Goal: Task Accomplishment & Management: Manage account settings

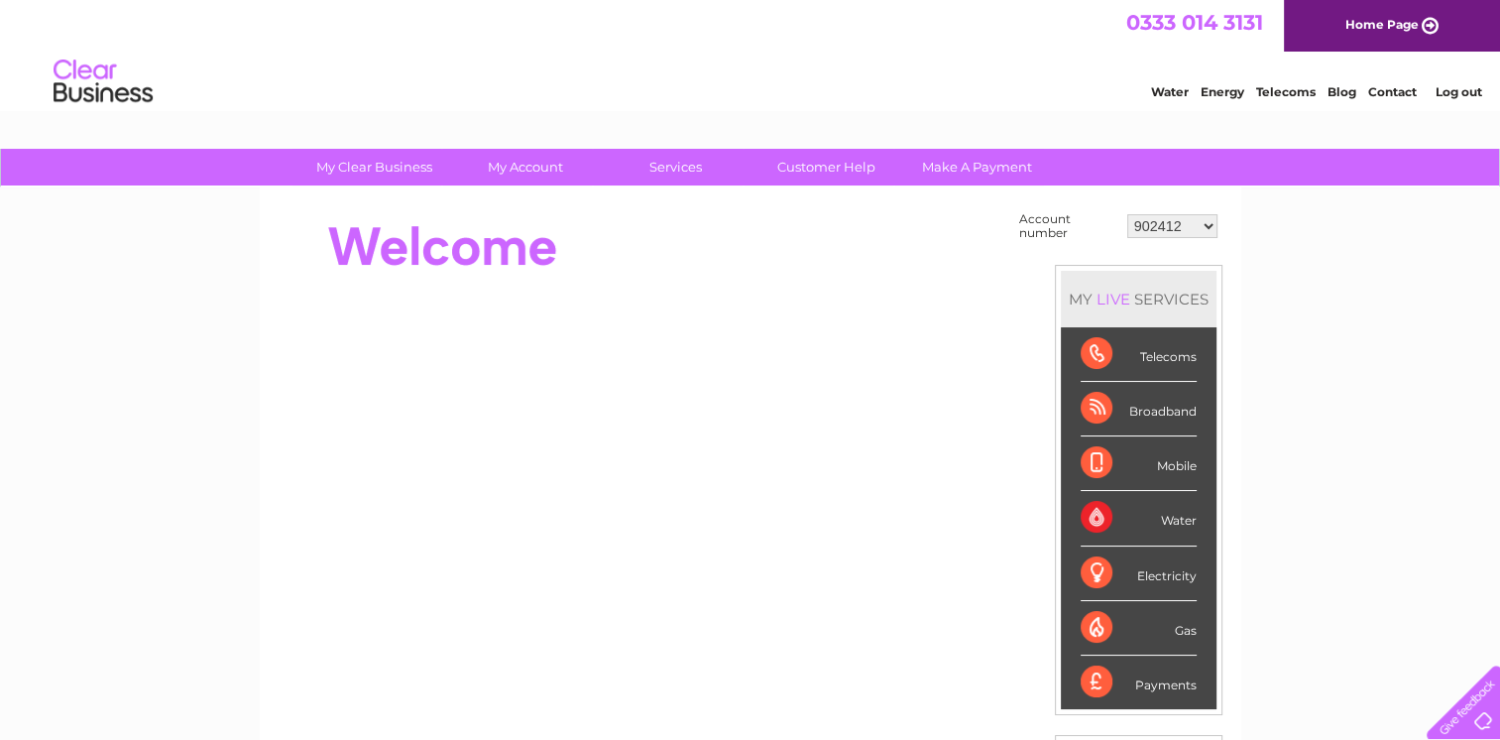
click at [1213, 227] on select "902412 902414 902418 30265946 30269145 30291735" at bounding box center [1172, 226] width 90 height 24
select select "30291735"
click at [1127, 214] on select "902412 902414 902418 30265946 30269145 30291735" at bounding box center [1172, 226] width 90 height 24
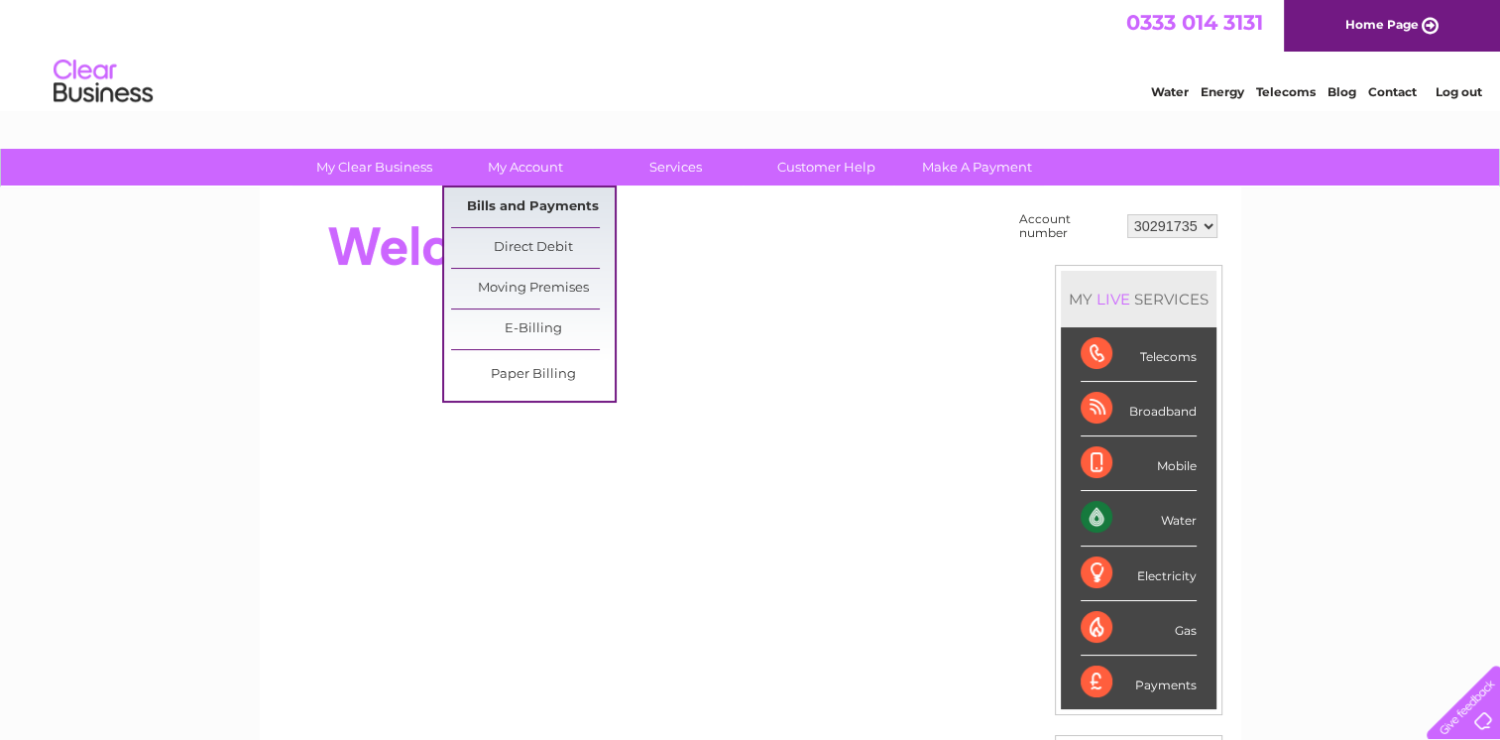
click at [525, 200] on link "Bills and Payments" at bounding box center [533, 207] width 164 height 40
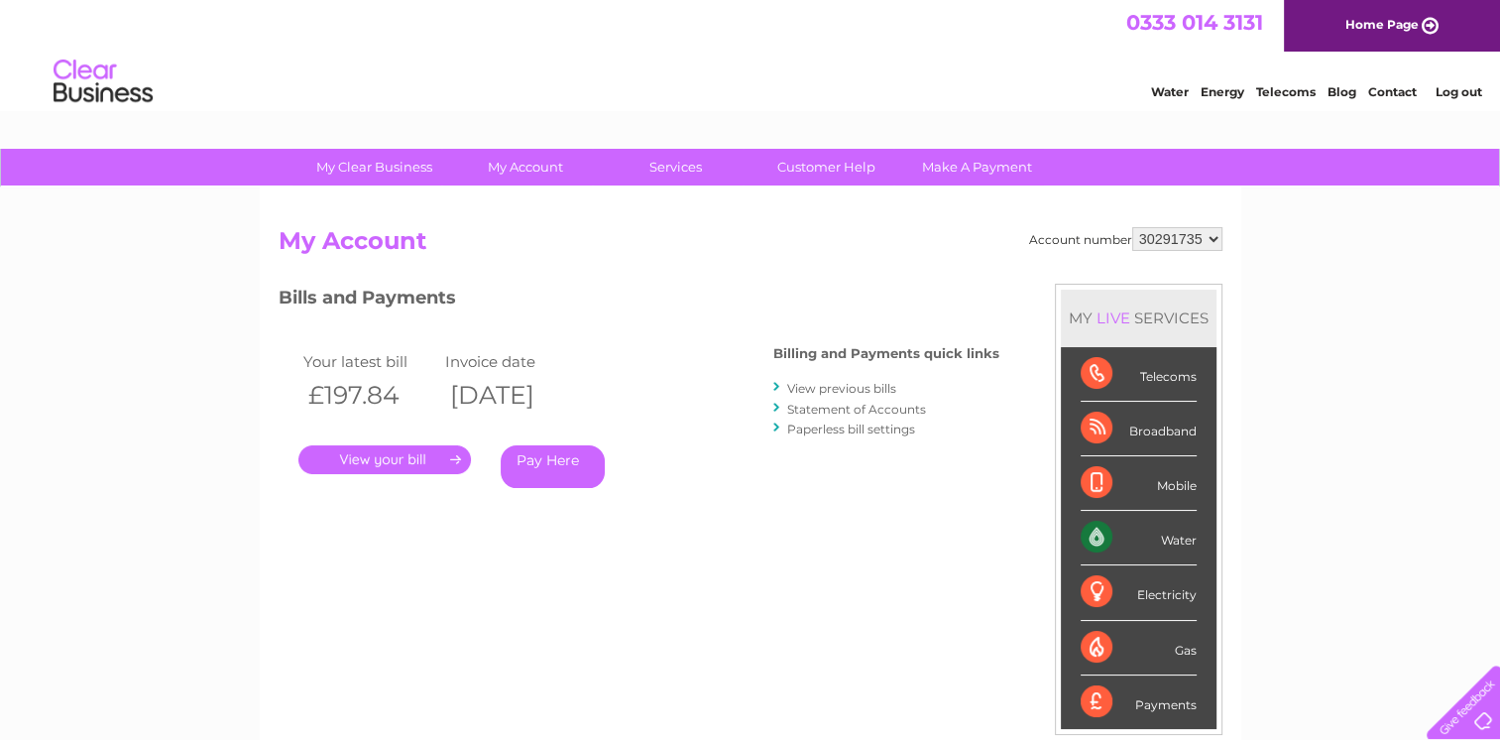
click at [417, 457] on link "." at bounding box center [384, 459] width 173 height 29
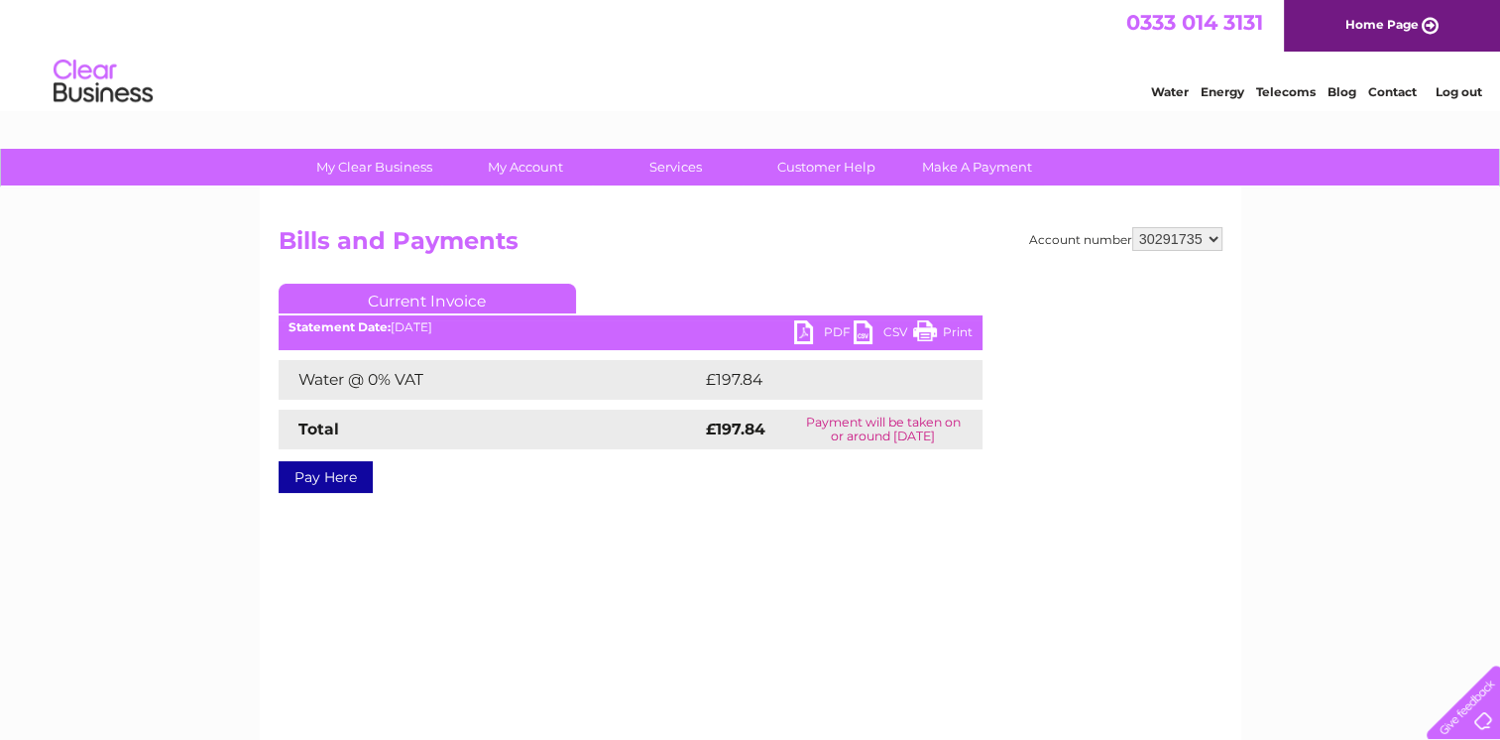
click at [821, 327] on link "PDF" at bounding box center [823, 334] width 59 height 29
